Goal: Task Accomplishment & Management: Use online tool/utility

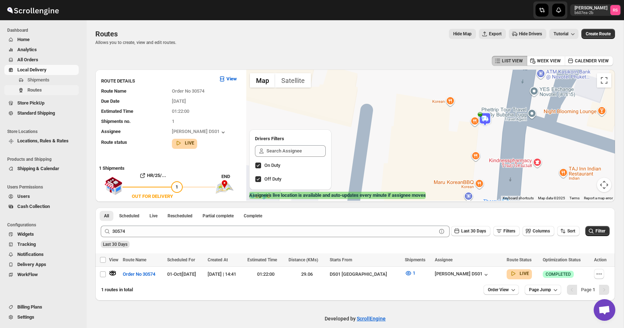
scroll to position [8, 0]
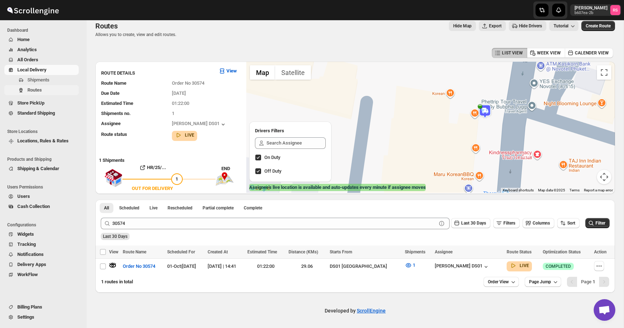
click at [33, 90] on span "Routes" at bounding box center [34, 89] width 14 height 5
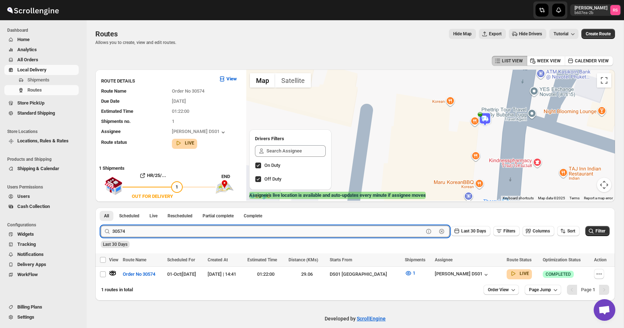
click at [136, 232] on input "30574" at bounding box center [267, 232] width 311 height 12
click at [136, 232] on input "text" at bounding box center [274, 232] width 324 height 12
click at [101, 208] on button "Submit" at bounding box center [111, 212] width 21 height 8
click at [53, 87] on span "Routes" at bounding box center [52, 90] width 50 height 7
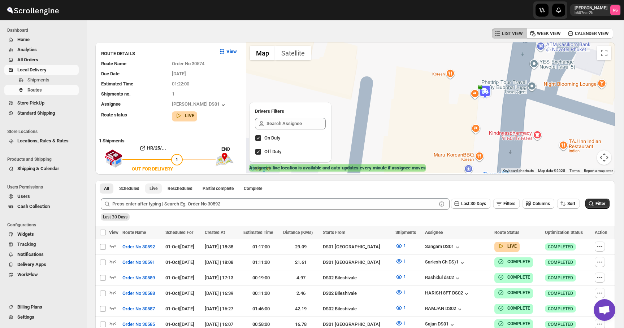
scroll to position [144, 0]
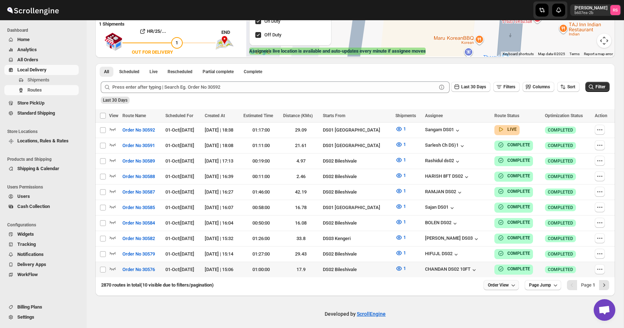
click at [502, 283] on span "Order View" at bounding box center [498, 286] width 21 height 6
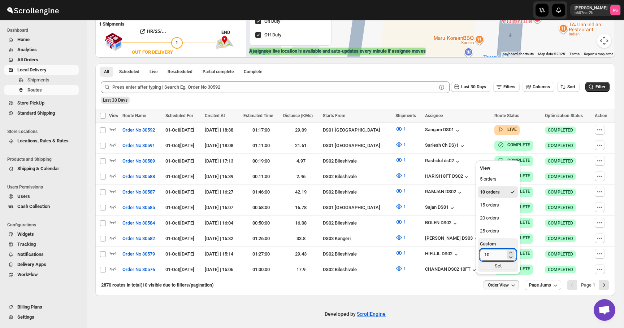
click at [501, 255] on input "10" at bounding box center [492, 255] width 25 height 12
type input "1"
type input "100"
click at [503, 266] on div "Set" at bounding box center [498, 266] width 36 height 8
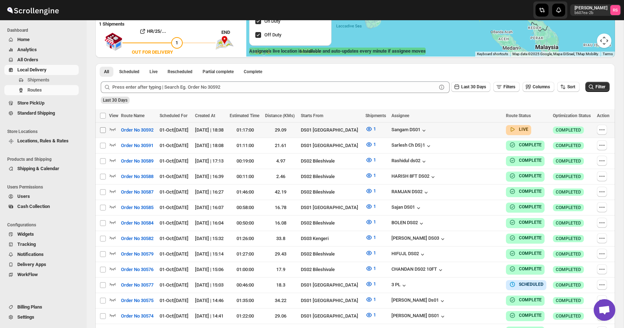
click at [103, 129] on input "Select route" at bounding box center [103, 130] width 6 height 6
checkbox input "true"
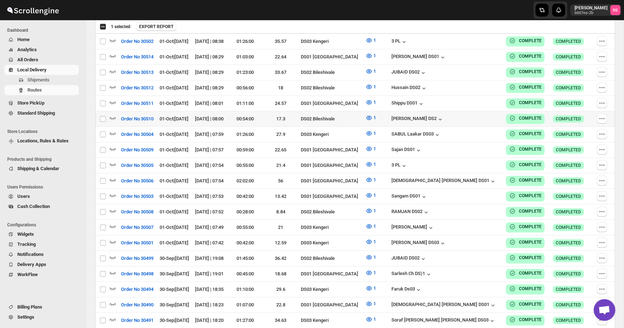
scroll to position [1182, 0]
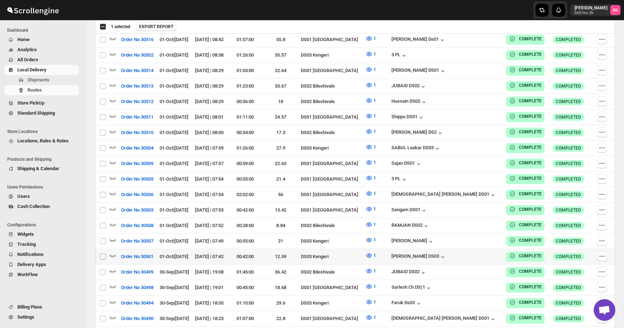
click at [105, 254] on input "Select route" at bounding box center [103, 257] width 6 height 6
checkbox input "true"
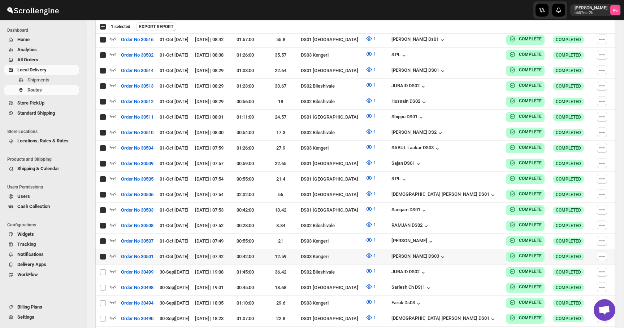
checkbox input "true"
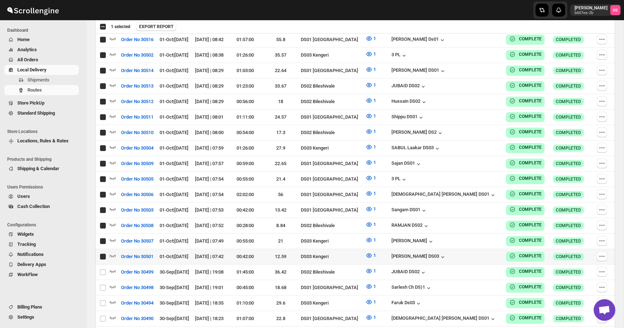
checkbox input "true"
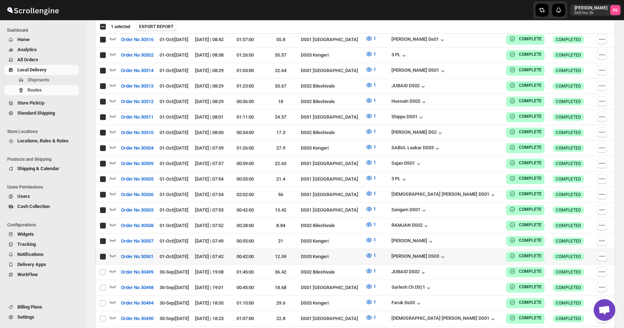
checkbox input "true"
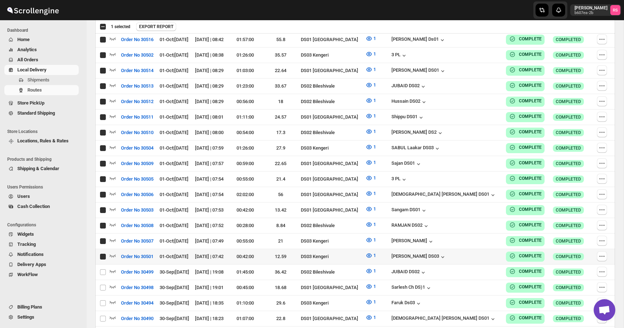
checkbox input "true"
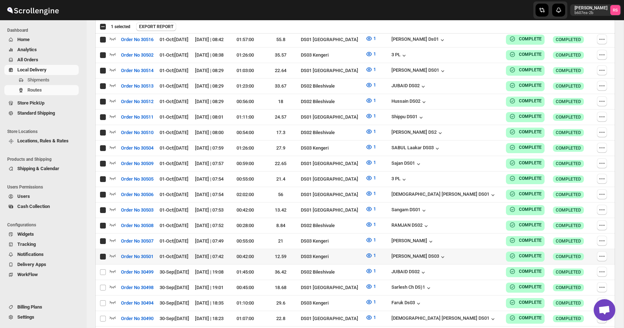
checkbox input "true"
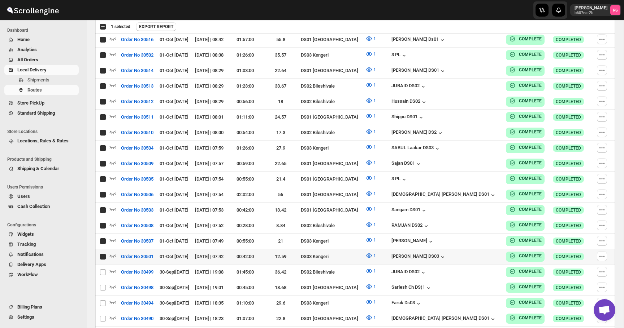
checkbox input "true"
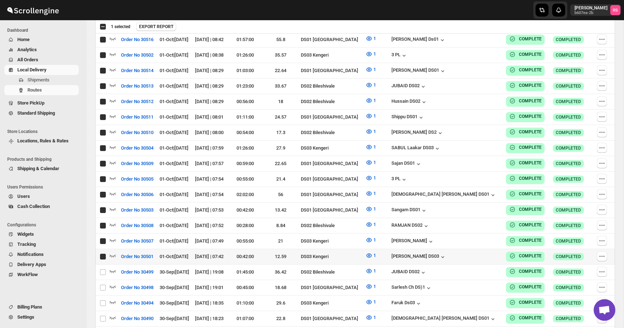
checkbox input "true"
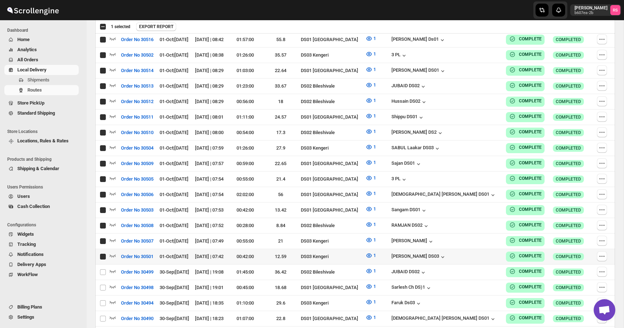
checkbox input "true"
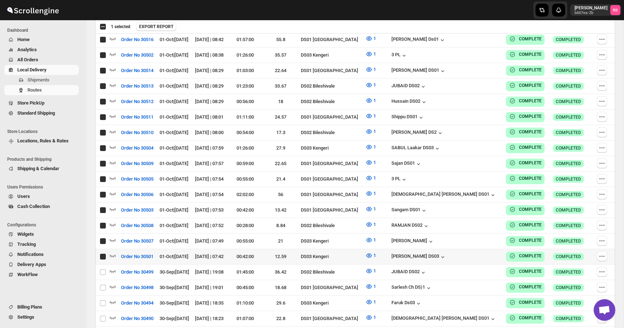
checkbox input "true"
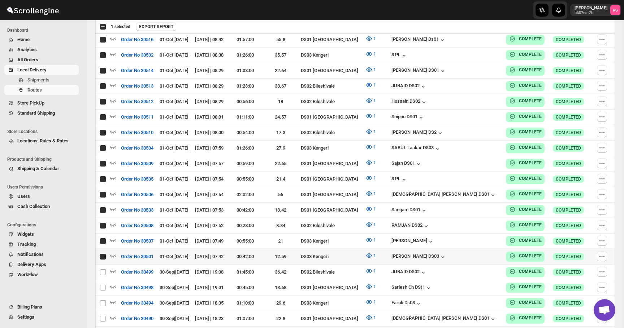
checkbox input "true"
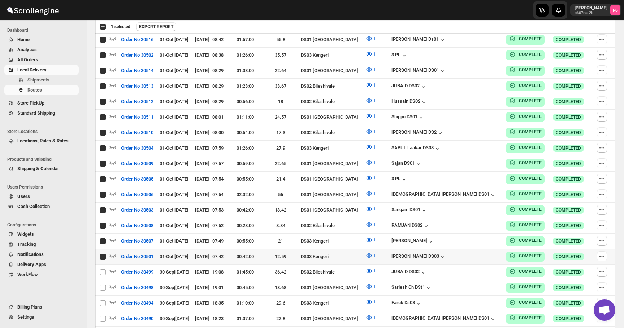
checkbox input "true"
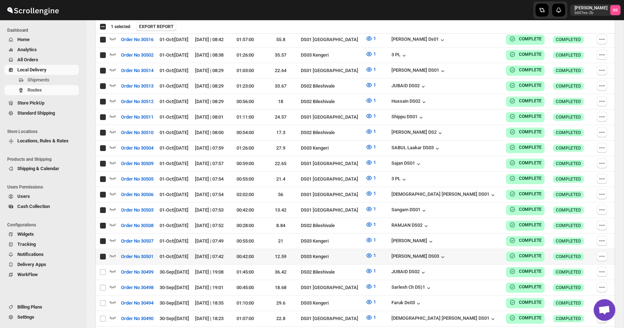
checkbox input "true"
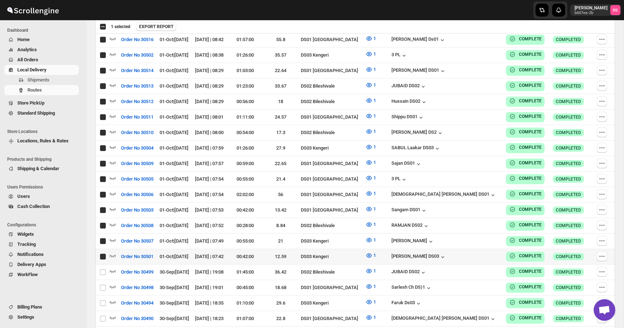
checkbox input "true"
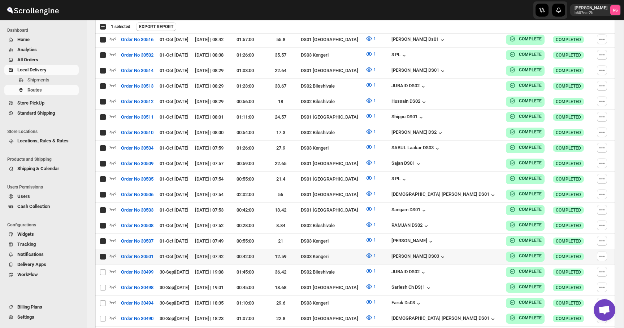
checkbox input "true"
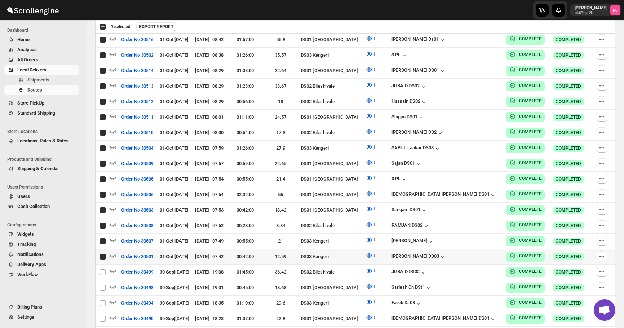
checkbox input "true"
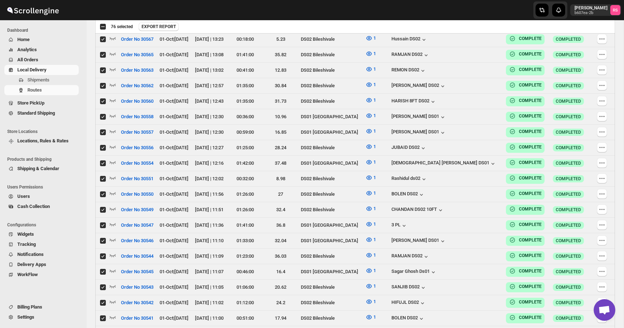
scroll to position [0, 0]
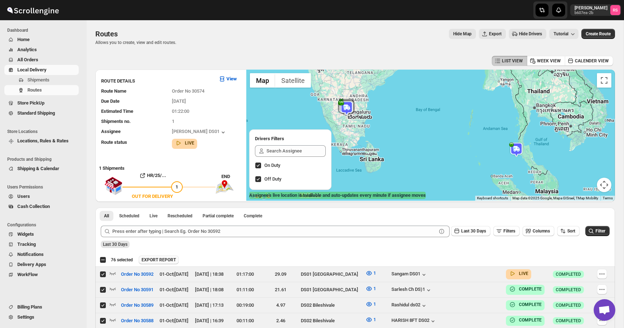
click at [157, 259] on span "EXPORT REPORT" at bounding box center [158, 260] width 34 height 6
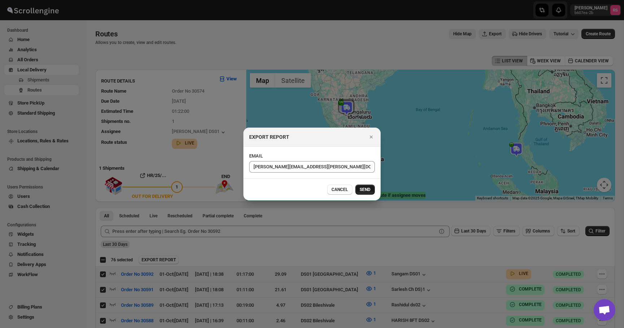
click at [362, 187] on span "SEND" at bounding box center [364, 190] width 11 height 6
checkbox input "false"
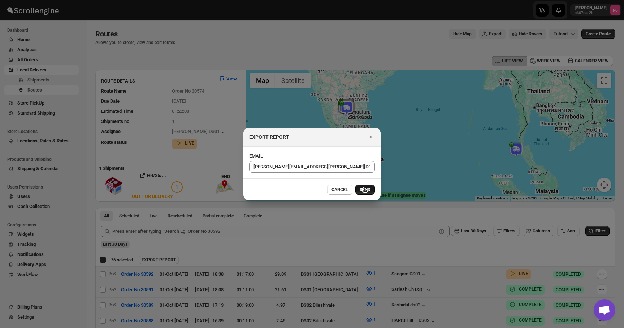
checkbox input "false"
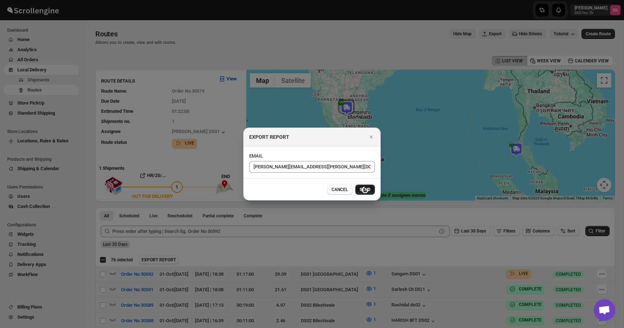
checkbox input "false"
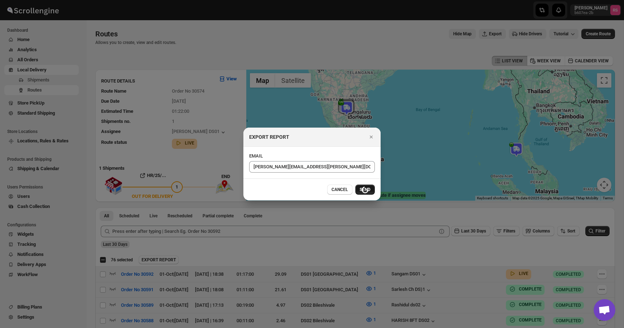
checkbox input "false"
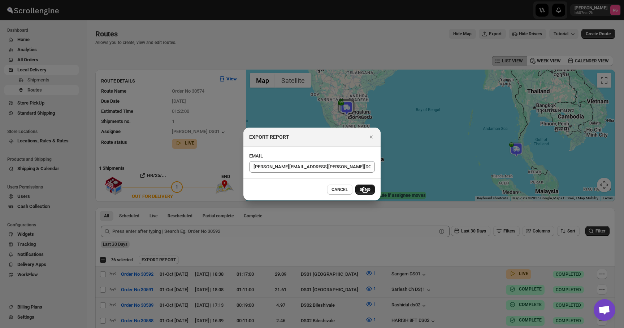
checkbox input "false"
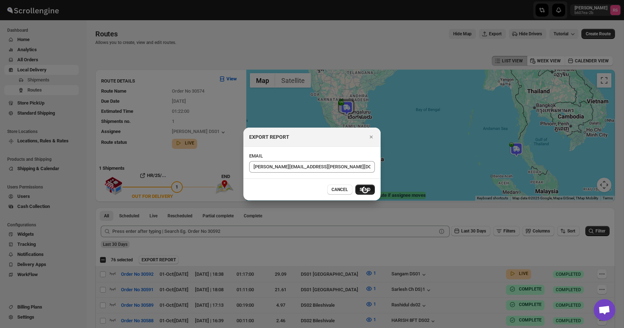
checkbox input "false"
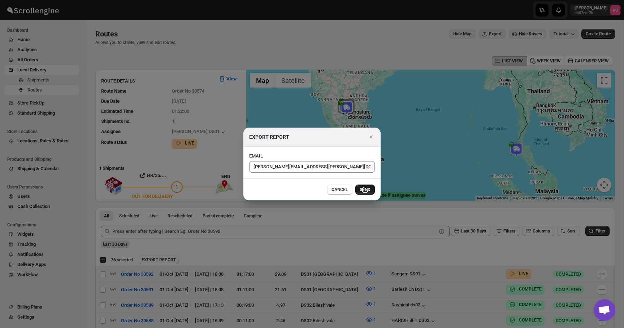
checkbox input "false"
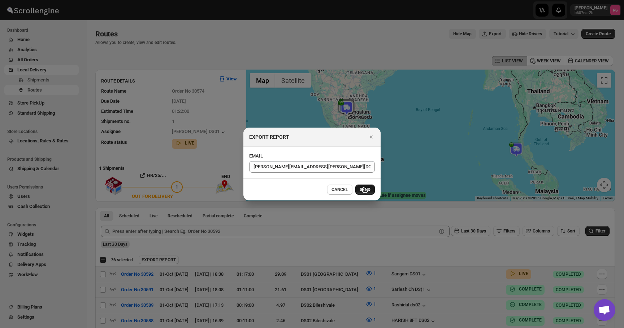
checkbox input "false"
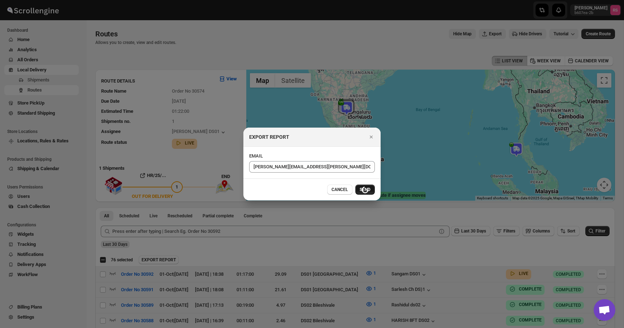
checkbox input "false"
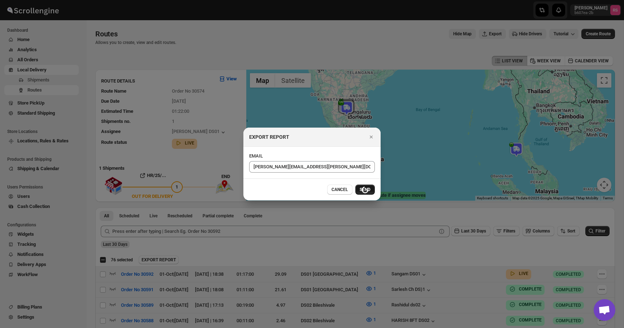
checkbox input "false"
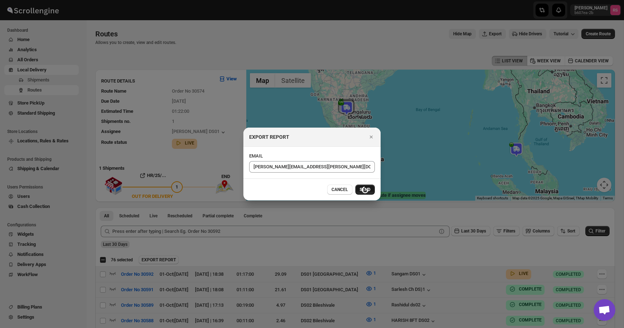
checkbox input "false"
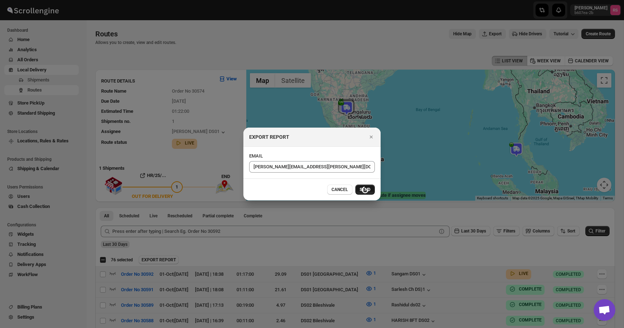
checkbox input "false"
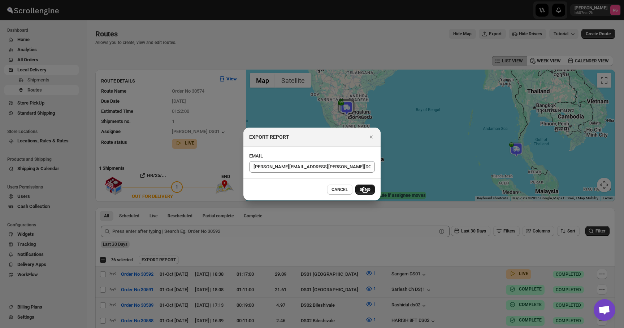
checkbox input "false"
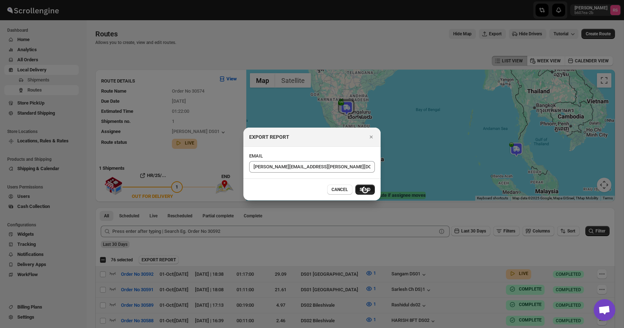
checkbox input "false"
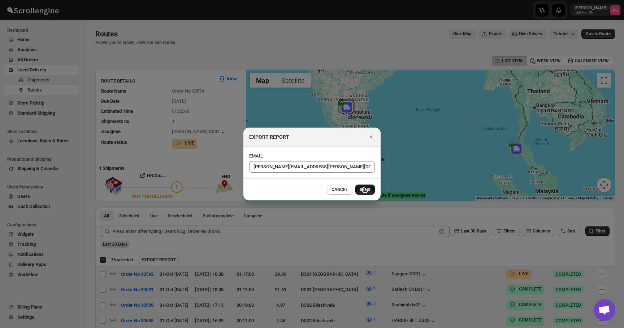
checkbox input "false"
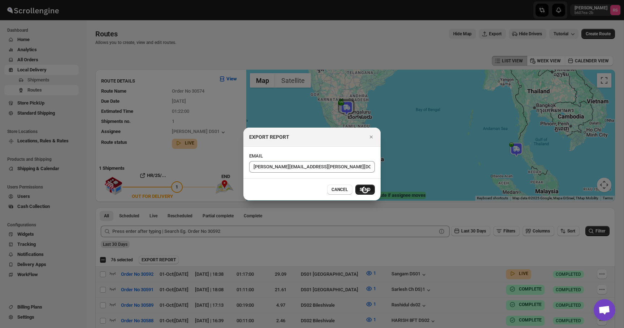
checkbox input "false"
